Goal: Task Accomplishment & Management: Manage account settings

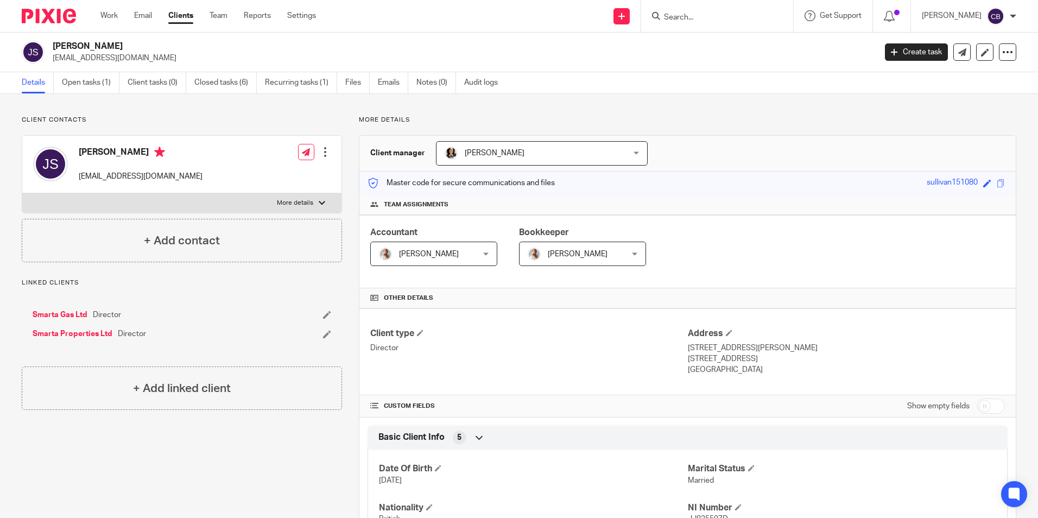
scroll to position [54, 0]
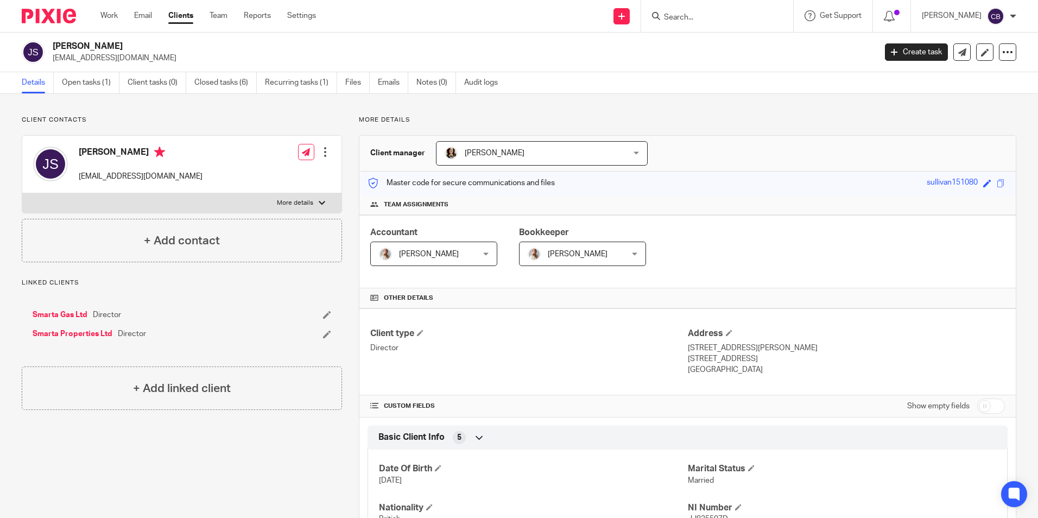
click at [122, 15] on ul "Work Email Clients Team Reports Settings" at bounding box center [216, 15] width 232 height 11
click at [112, 15] on link "Work" at bounding box center [108, 15] width 17 height 11
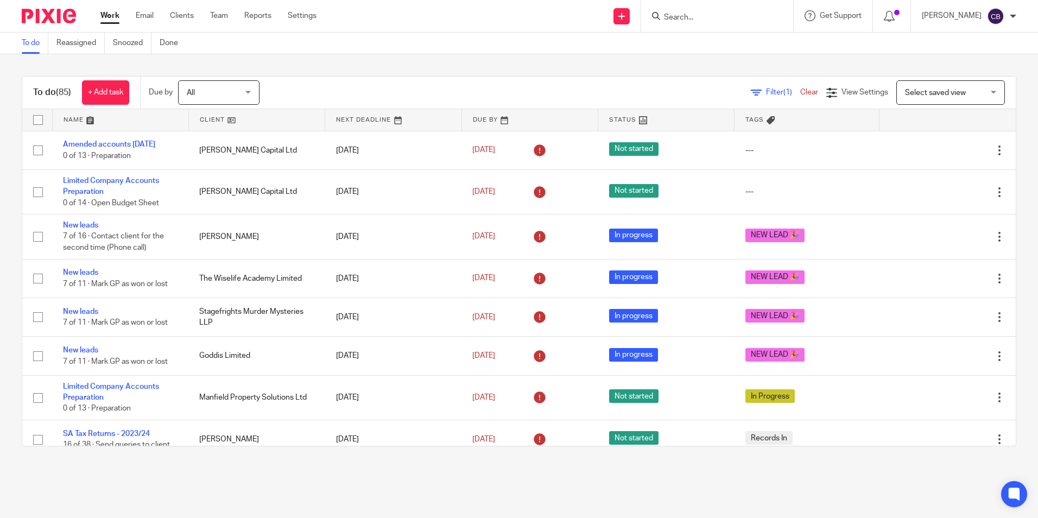
click at [751, 92] on icon at bounding box center [756, 92] width 11 height 11
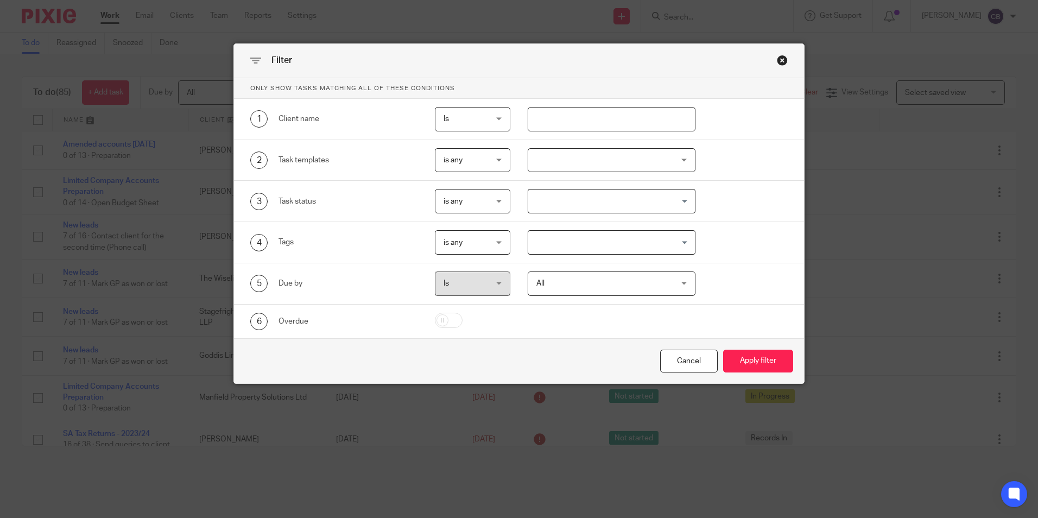
click at [543, 116] on input "text" at bounding box center [611, 119] width 168 height 24
type input "allwin"
click at [723, 349] on button "Apply filter" at bounding box center [758, 360] width 70 height 23
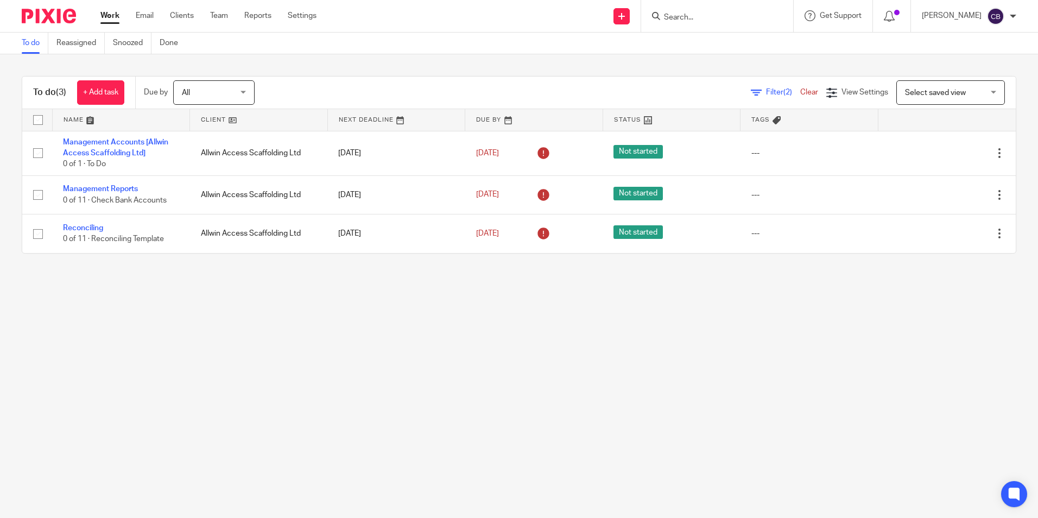
drag, startPoint x: 308, startPoint y: 306, endPoint x: 301, endPoint y: 301, distance: 7.8
click at [306, 306] on main "To do Reassigned Snoozed Done To do (3) + Add task Due by All All Today Tomorro…" at bounding box center [519, 259] width 1038 height 518
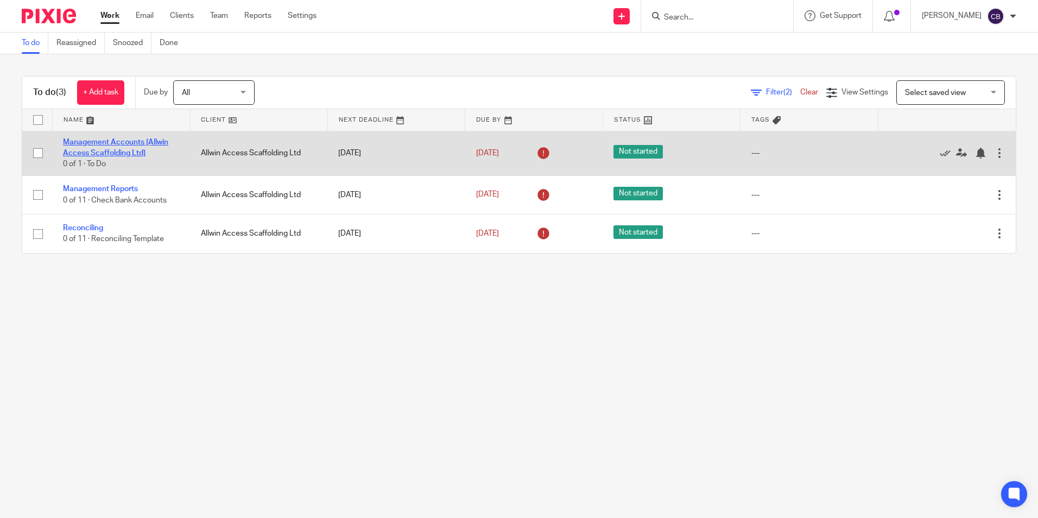
click at [132, 152] on link "Management Accounts [Allwin Access Scaffolding Ltd]" at bounding box center [115, 147] width 105 height 18
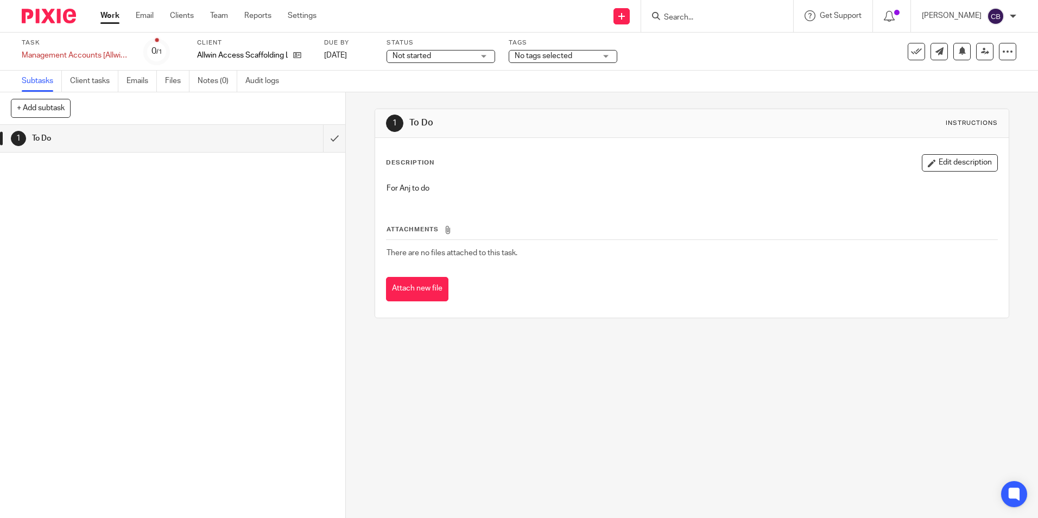
click at [447, 183] on div "For Anj to do" at bounding box center [691, 189] width 621 height 24
click at [433, 199] on div "For Anj to do" at bounding box center [691, 189] width 621 height 24
drag, startPoint x: 586, startPoint y: 370, endPoint x: 634, endPoint y: 470, distance: 110.9
click at [592, 383] on div "1 To Do Instructions Description Edit description For Anj to do Attachments The…" at bounding box center [692, 304] width 692 height 425
click at [630, 370] on div "1 To Do Instructions Description Edit description For Anj to do Attachments The…" at bounding box center [692, 304] width 692 height 425
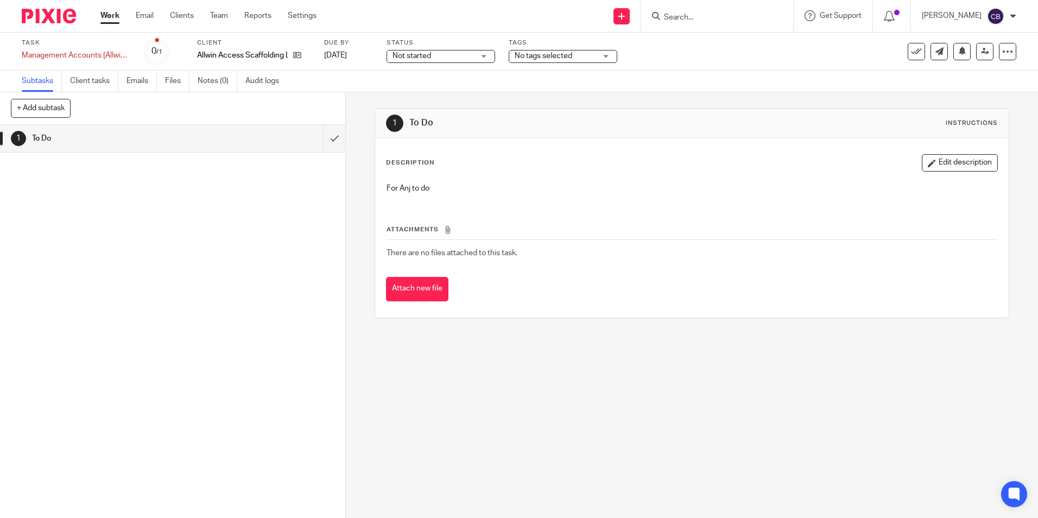
click at [626, 374] on div "1 To Do Instructions Description Edit description For Anj to do Attachments The…" at bounding box center [692, 304] width 692 height 425
click at [632, 444] on div "1 To Do Instructions Description Edit description For Anj to do Attachments The…" at bounding box center [692, 304] width 692 height 425
